Goal: Entertainment & Leisure: Consume media (video, audio)

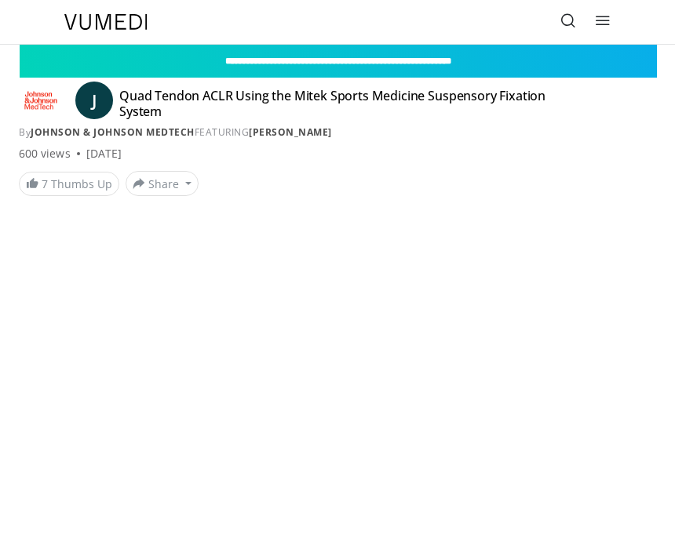
click at [186, 95] on h4 "Quad Tendon ACLR Using the Mitek Sports Medicine Suspensory Fixation System" at bounding box center [345, 103] width 453 height 31
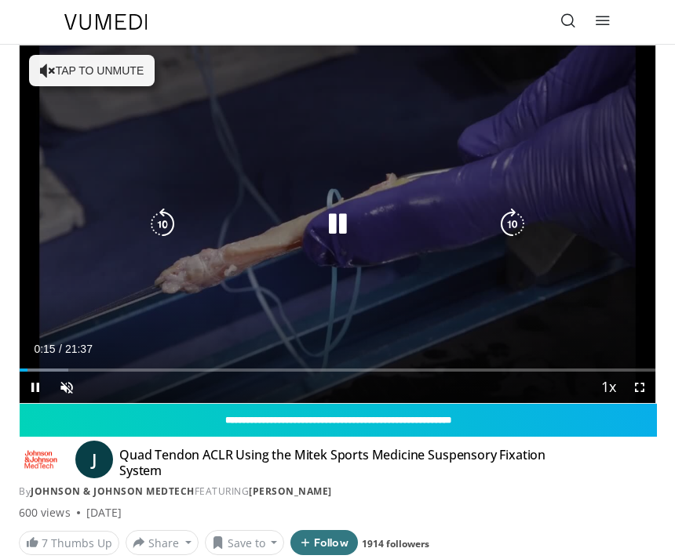
click at [339, 236] on icon "Video Player" at bounding box center [337, 224] width 31 height 31
click at [118, 75] on button "Tap to unmute" at bounding box center [92, 70] width 126 height 31
